Goal: Task Accomplishment & Management: Manage account settings

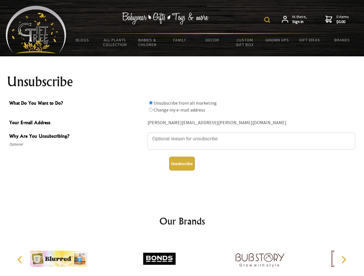
click at [268, 20] on img at bounding box center [267, 20] width 6 height 6
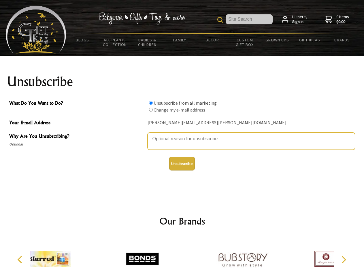
click at [182, 135] on textarea "Why Are You Unsubscribing?" at bounding box center [250, 141] width 207 height 17
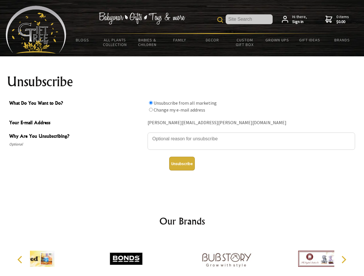
click at [151, 103] on input "What Do You Want to Do?" at bounding box center [151, 103] width 4 height 4
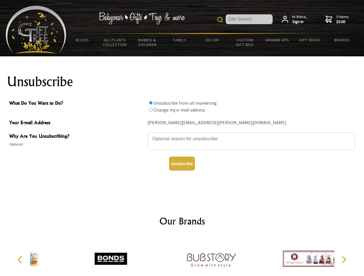
click at [151, 110] on input "What Do You Want to Do?" at bounding box center [151, 110] width 4 height 4
radio input "true"
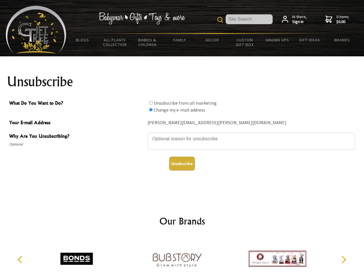
click at [182, 164] on button "Unsubscribe" at bounding box center [182, 164] width 26 height 14
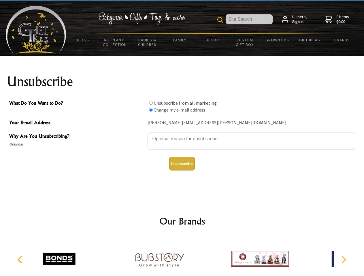
click at [21, 260] on icon "Previous" at bounding box center [20, 259] width 7 height 7
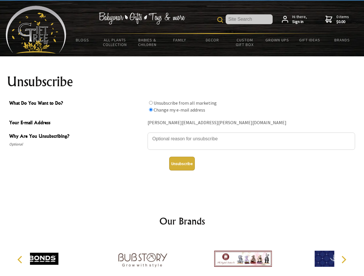
click at [343, 260] on icon "Next" at bounding box center [342, 259] width 7 height 7
